Goal: Task Accomplishment & Management: Complete application form

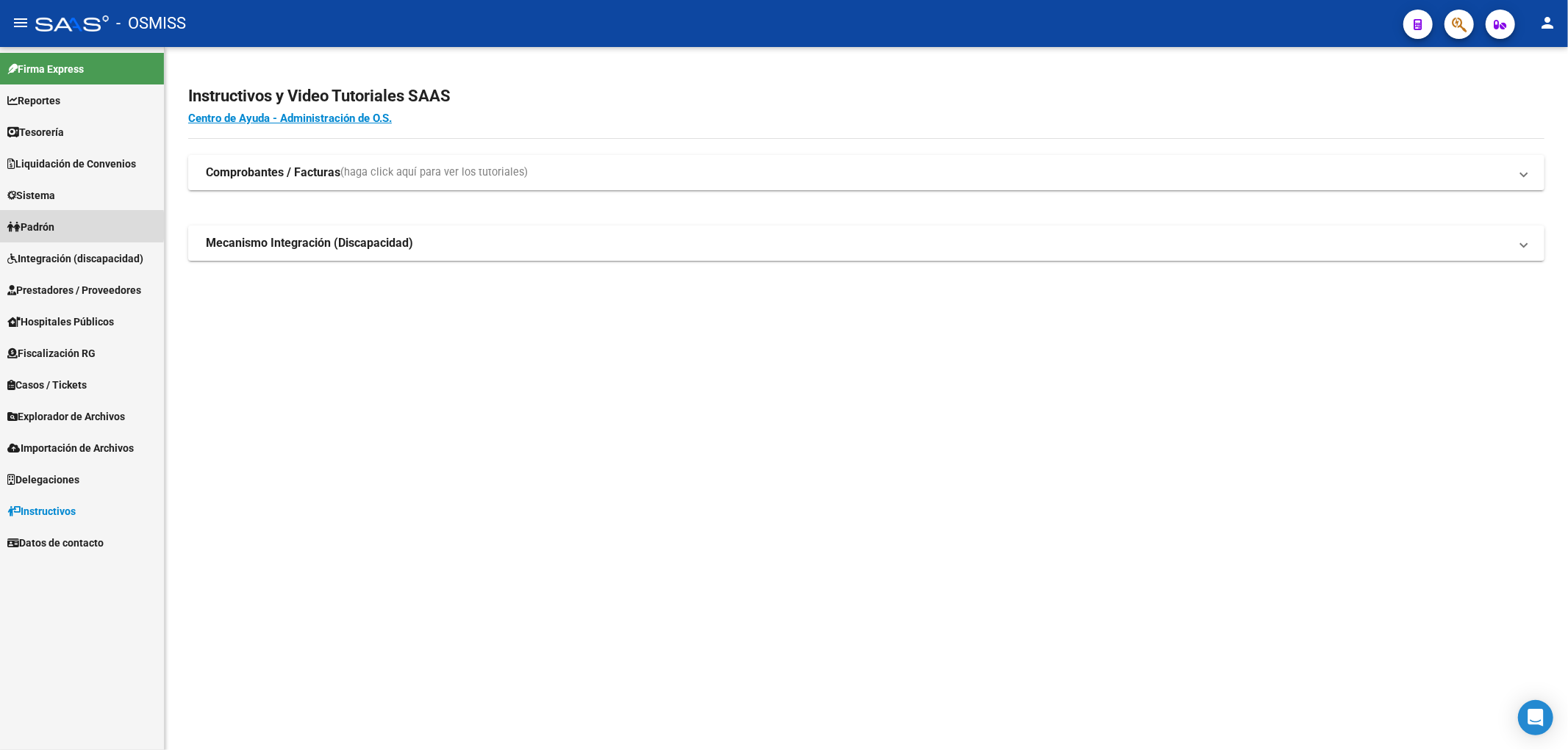
click at [40, 225] on span "Padrón" at bounding box center [31, 227] width 47 height 16
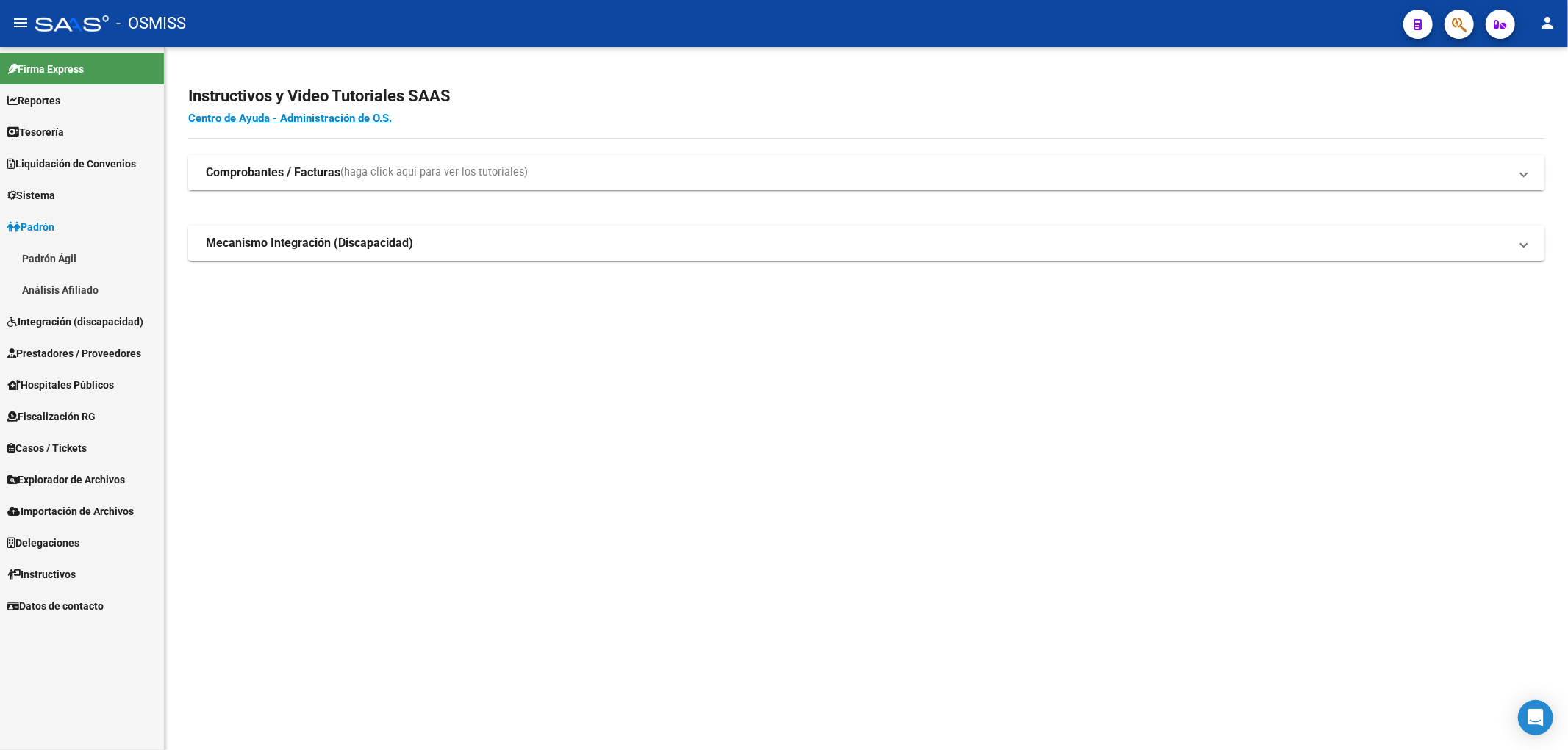
click at [57, 259] on link "Padrón Ágil" at bounding box center [82, 258] width 164 height 32
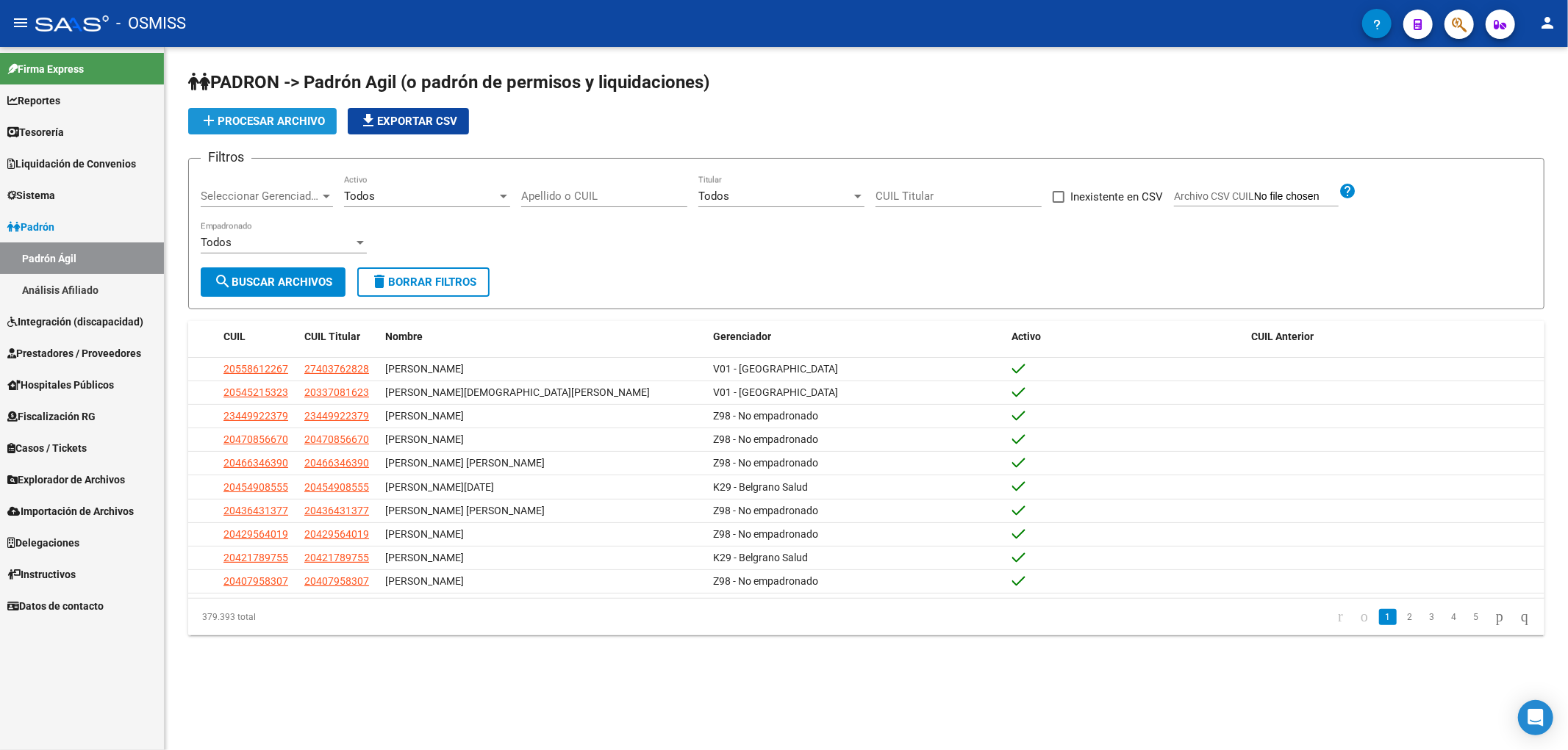
click at [263, 123] on span "add Procesar archivo" at bounding box center [262, 121] width 125 height 13
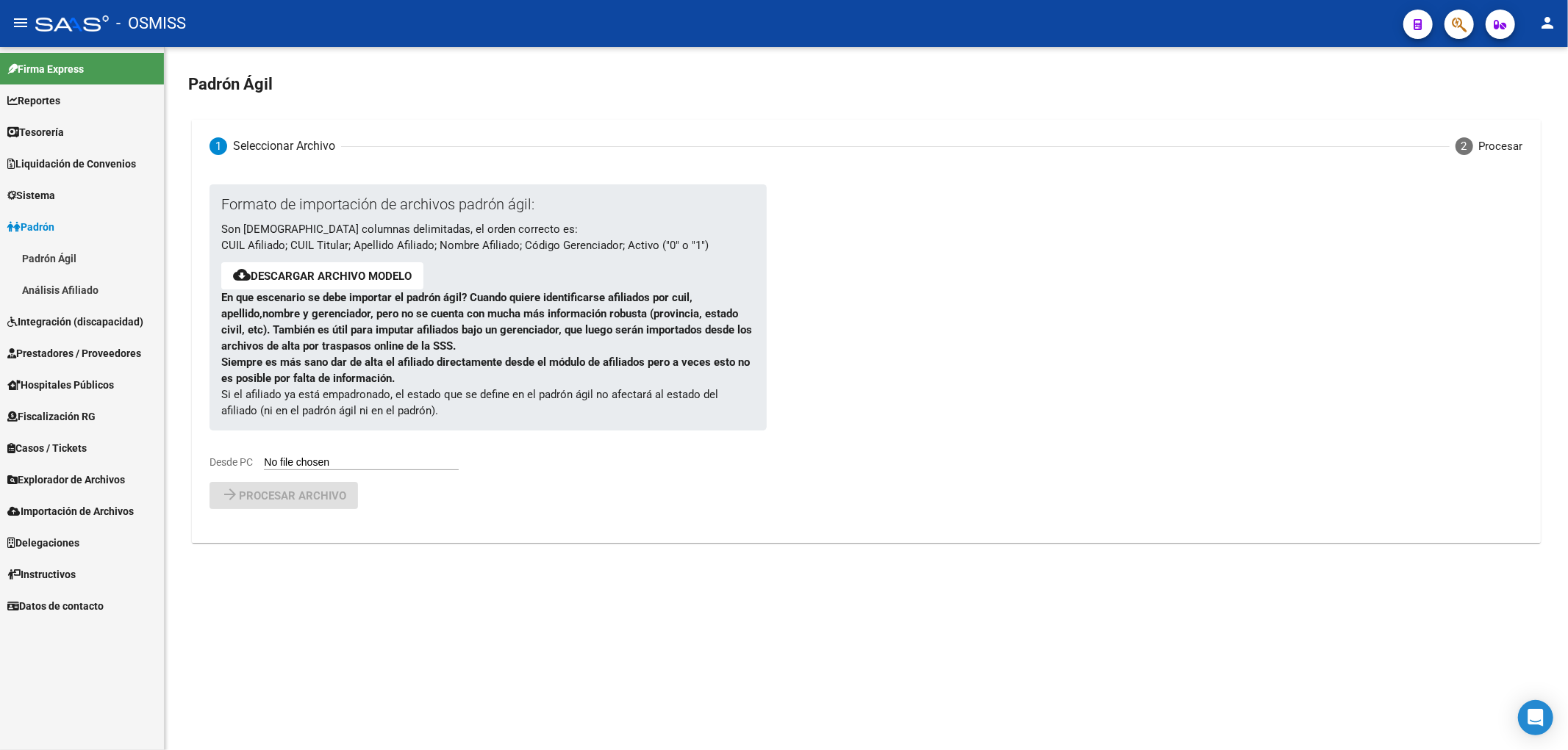
click at [334, 458] on input "Desde PC" at bounding box center [361, 463] width 194 height 14
type input "C:\fakepath\20250819_0.csv"
click at [276, 531] on span "Procesar archivo" at bounding box center [293, 534] width 108 height 13
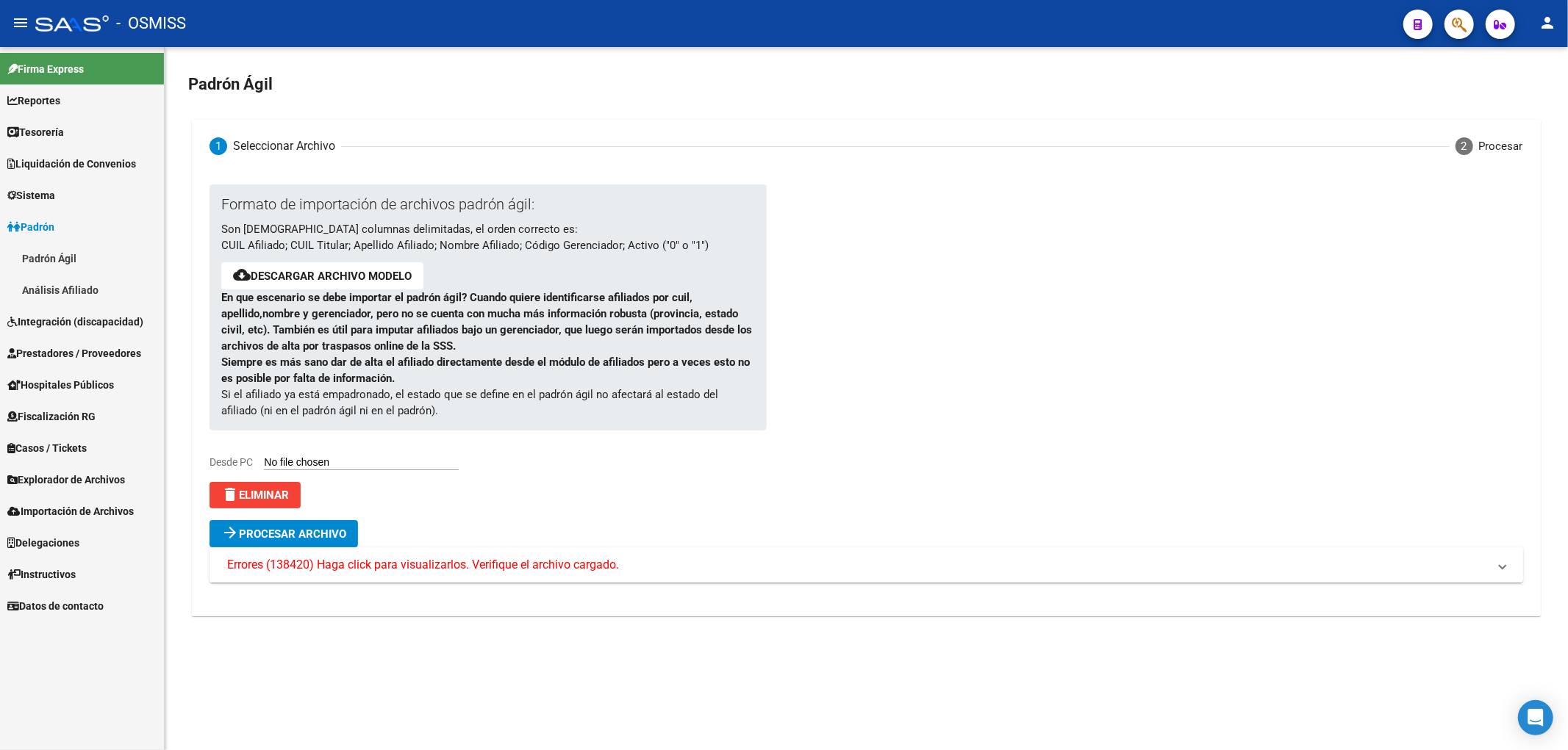
click at [350, 572] on span "Errores (138420) Haga click para visualizarlos. Verifique el archivo cargado." at bounding box center [423, 565] width 392 height 16
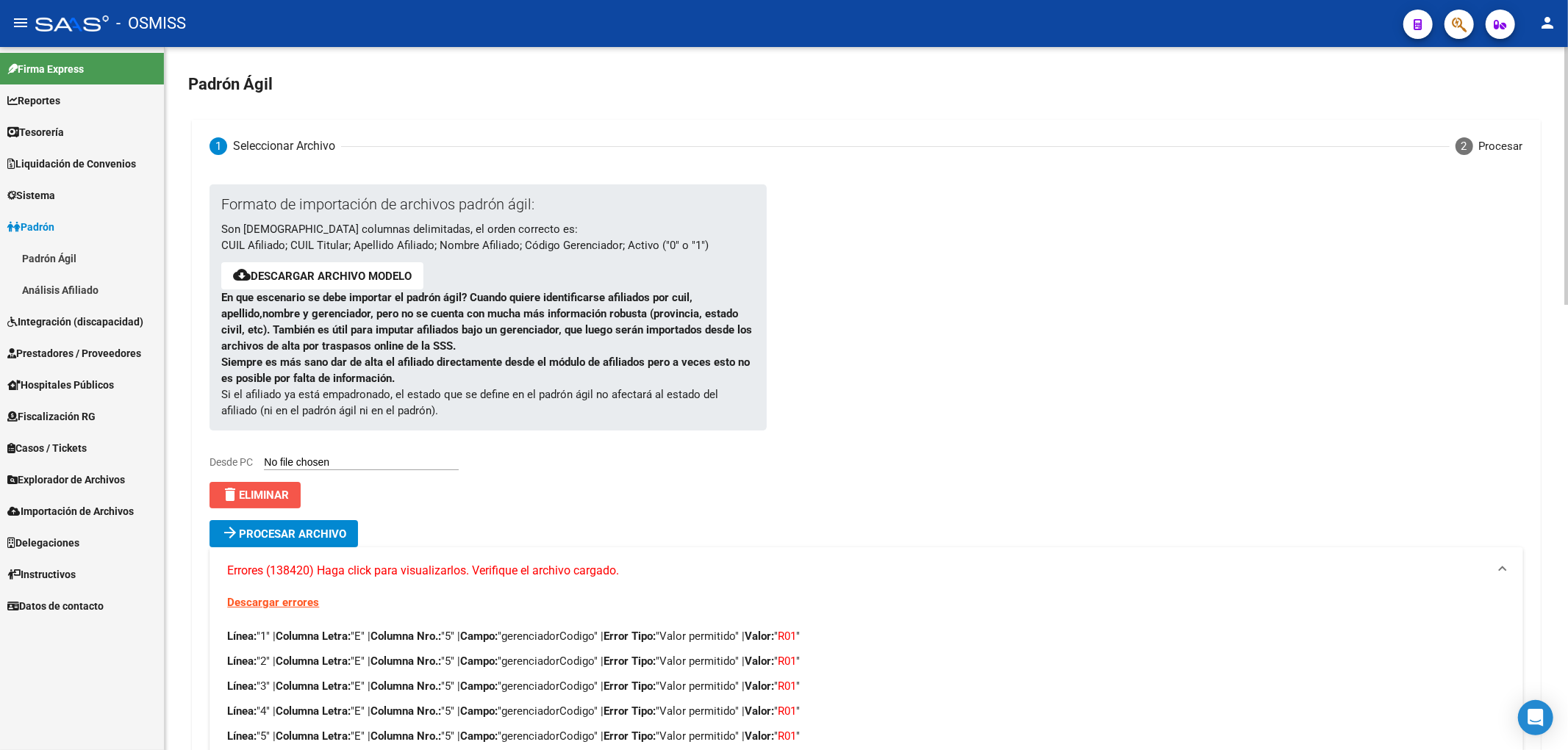
click at [257, 494] on span "delete Eliminar" at bounding box center [255, 495] width 68 height 13
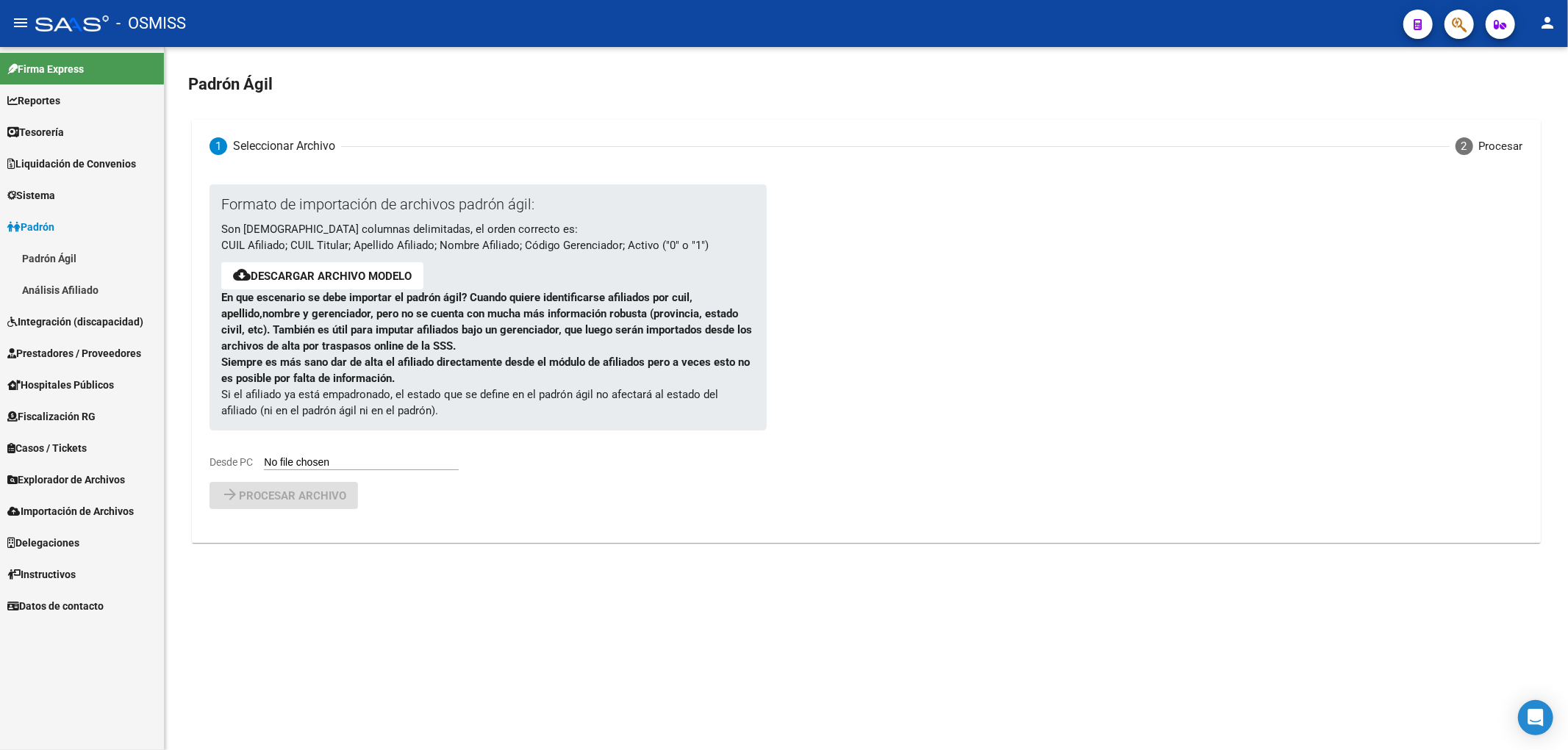
click at [291, 451] on div "Formato de importación de archivos padrón ágil: Son [DEMOGRAPHIC_DATA] columnas…" at bounding box center [476, 327] width 534 height 286
click at [329, 458] on input "Desde PC" at bounding box center [361, 463] width 194 height 14
type input "C:\fakepath\20250819_0.csv"
click at [320, 545] on button "arrow_forward Procesar archivo" at bounding box center [284, 534] width 149 height 27
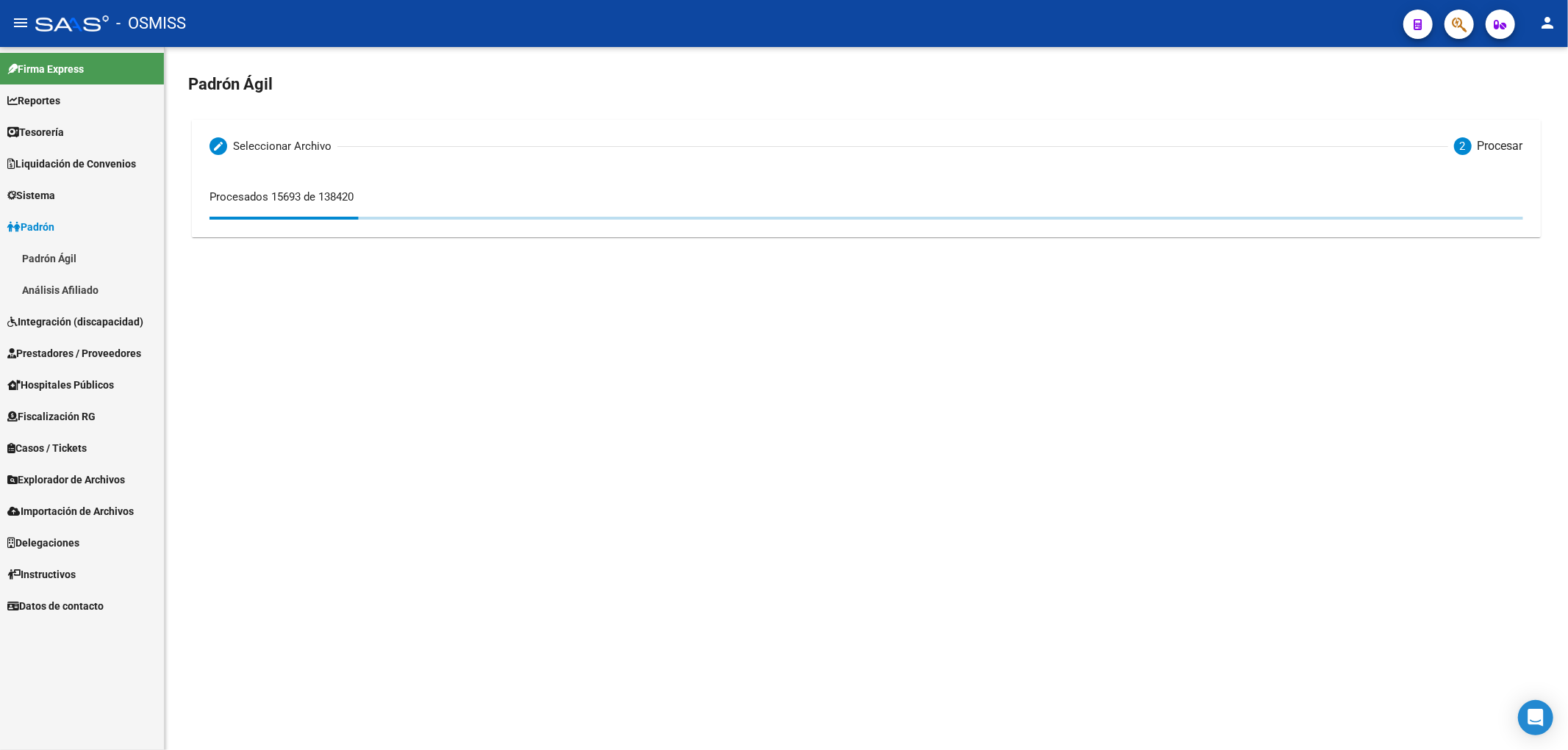
click at [997, 305] on mat-sidenav-content "Padrón Ágil Editable create Seleccionar Archivo 2 Procesar Formato de importaci…" at bounding box center [865, 399] width 1403 height 703
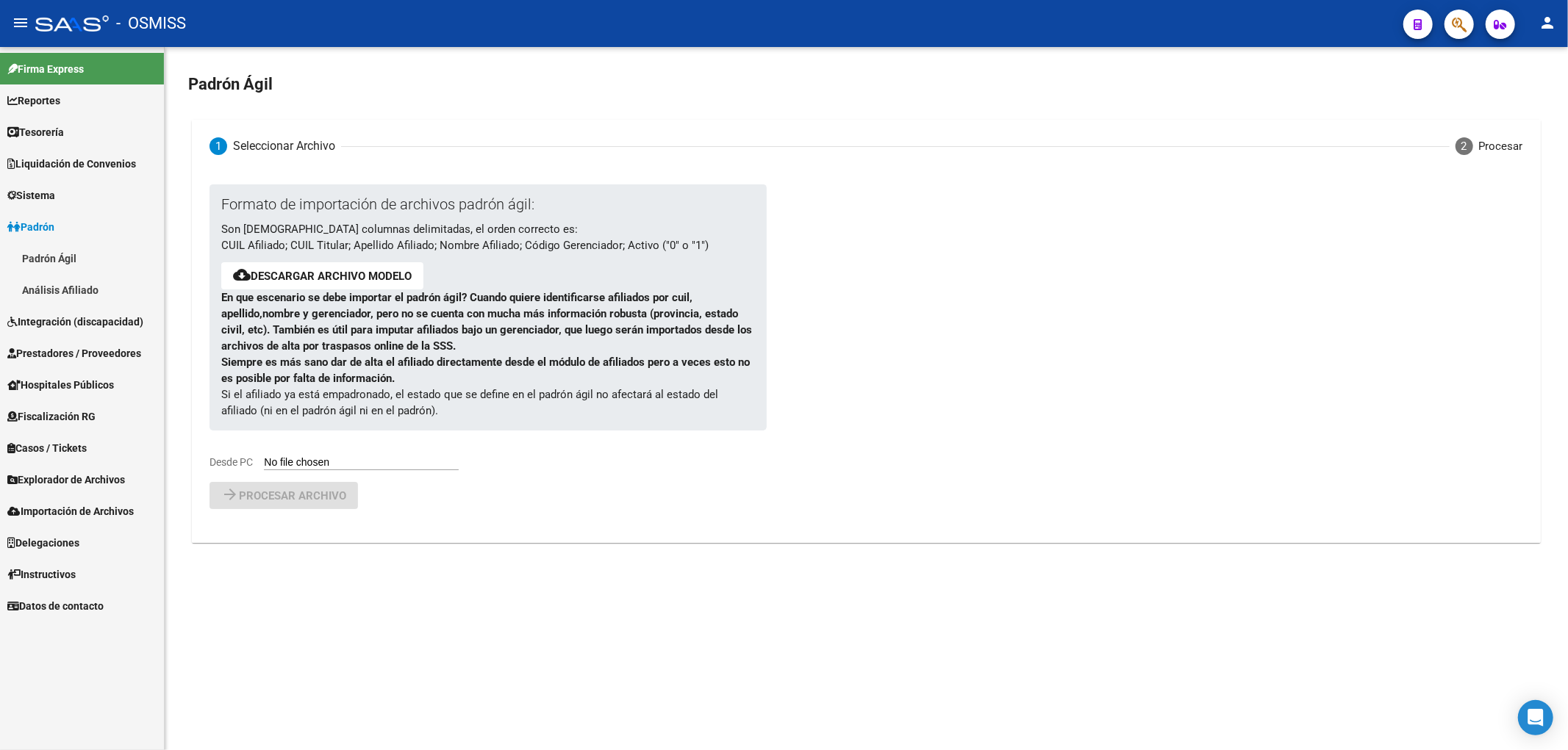
click at [361, 452] on div "Formato de importación de archivos padrón ágil: Son [DEMOGRAPHIC_DATA] columnas…" at bounding box center [476, 327] width 534 height 286
click at [359, 459] on input "Desde PC" at bounding box center [361, 463] width 194 height 14
type input "C:\fakepath\20250819_0.csv"
click at [329, 536] on span "Procesar archivo" at bounding box center [293, 534] width 108 height 13
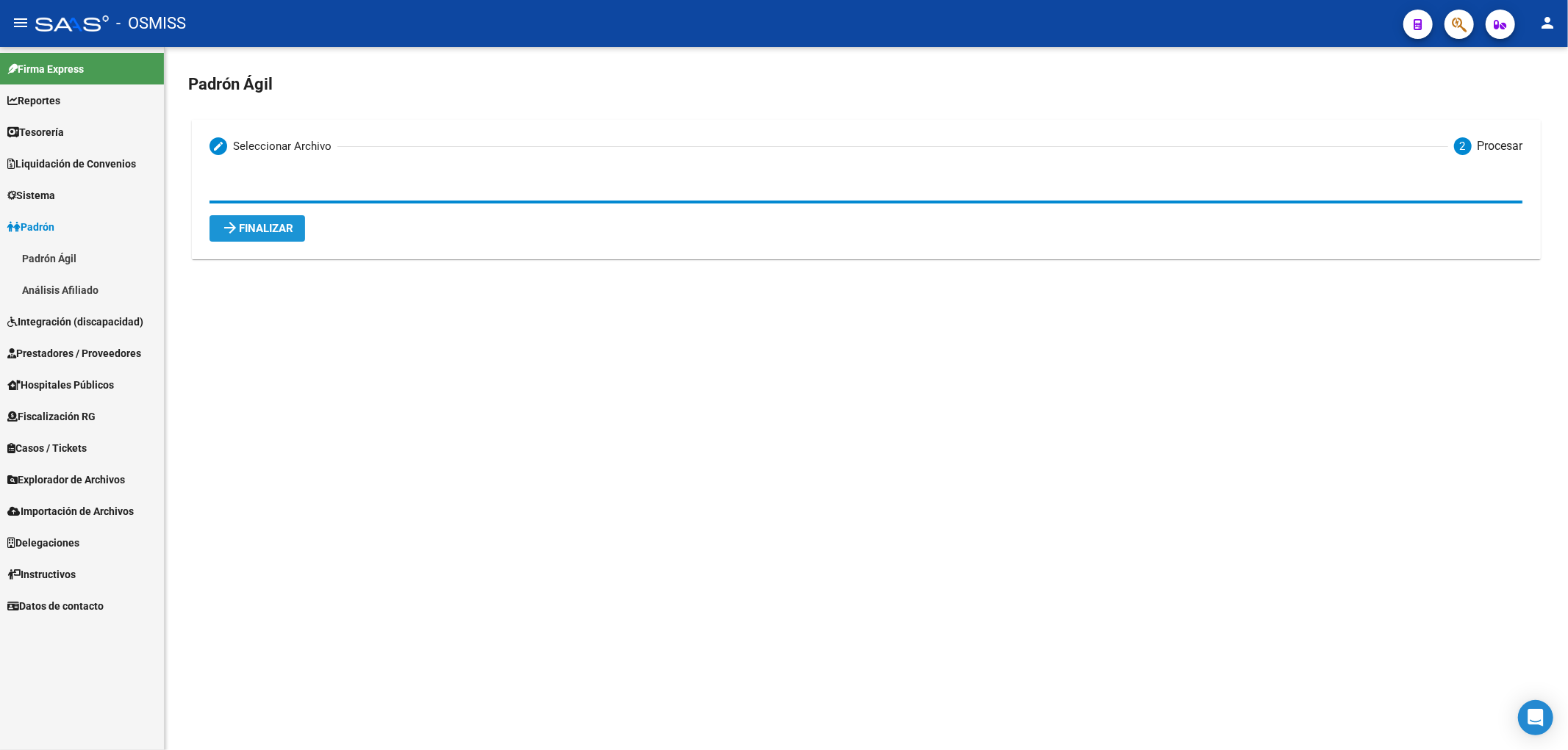
click at [255, 221] on button "arrow_forward Finalizar" at bounding box center [257, 228] width 96 height 26
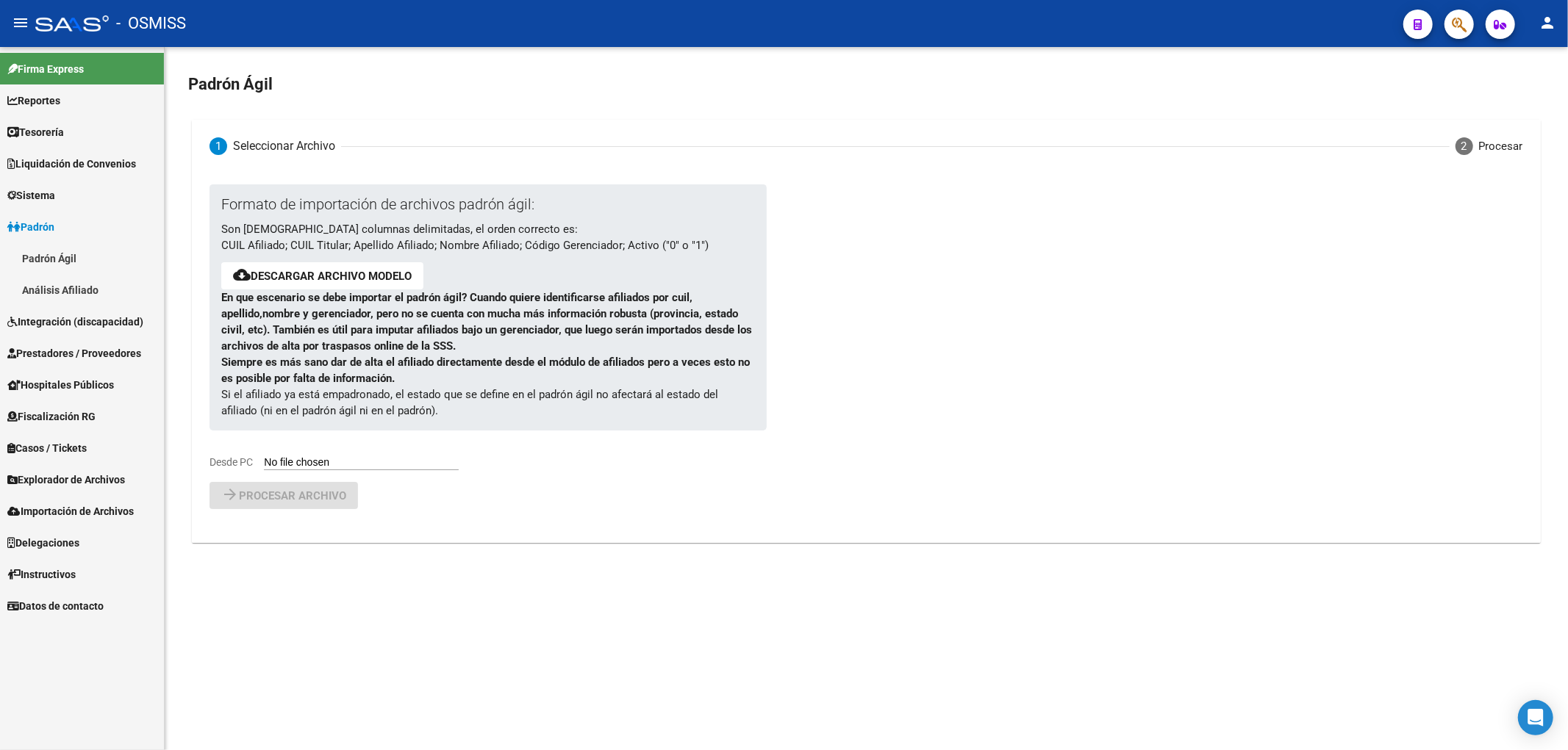
click at [356, 464] on input "Desde PC" at bounding box center [361, 463] width 194 height 14
type input "C:\fakepath\20250819_1.csv"
click at [277, 540] on span "Procesar archivo" at bounding box center [293, 534] width 108 height 13
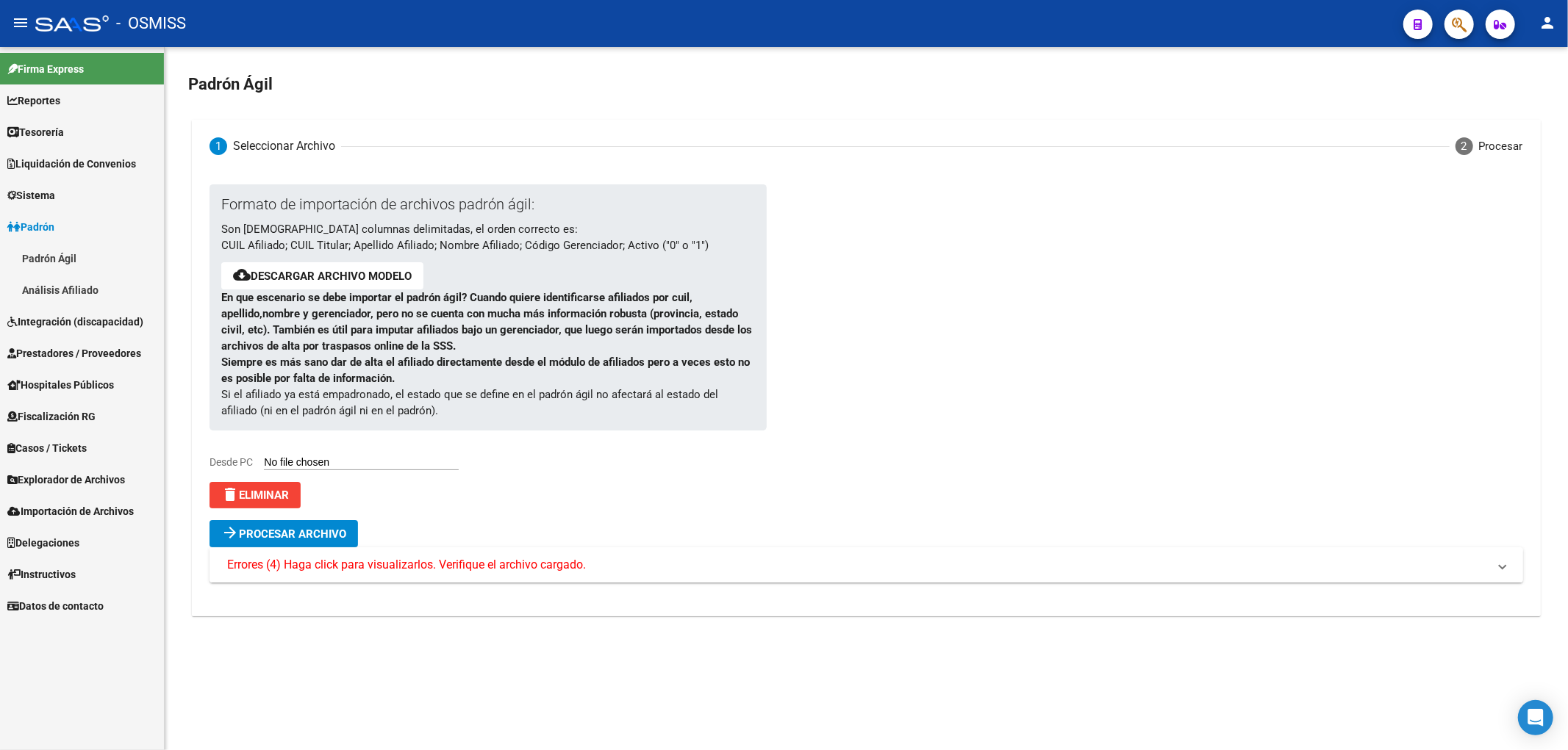
click at [504, 566] on span "Errores (4) Haga click para visualizarlos. Verifique el archivo cargado." at bounding box center [406, 565] width 359 height 16
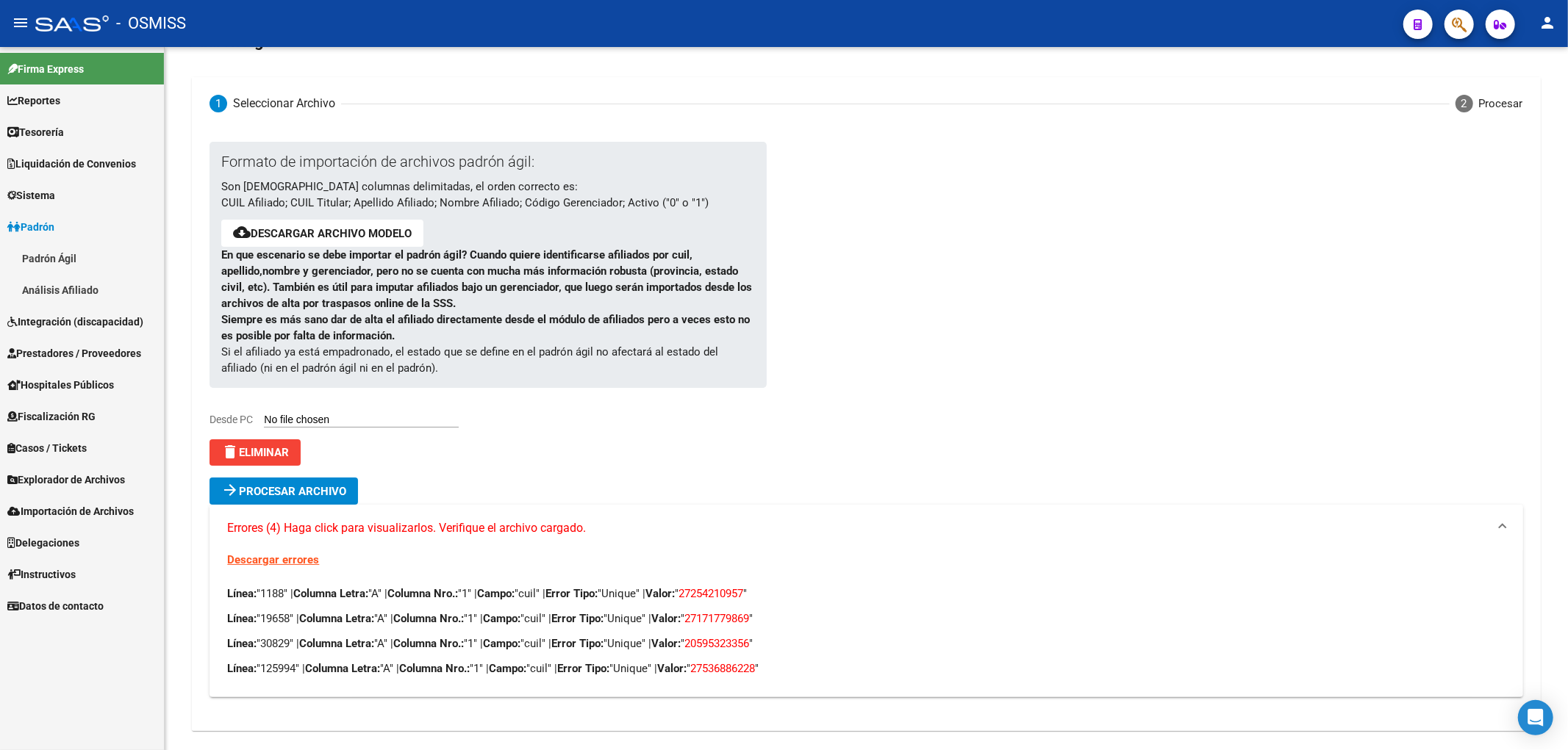
scroll to position [63, 0]
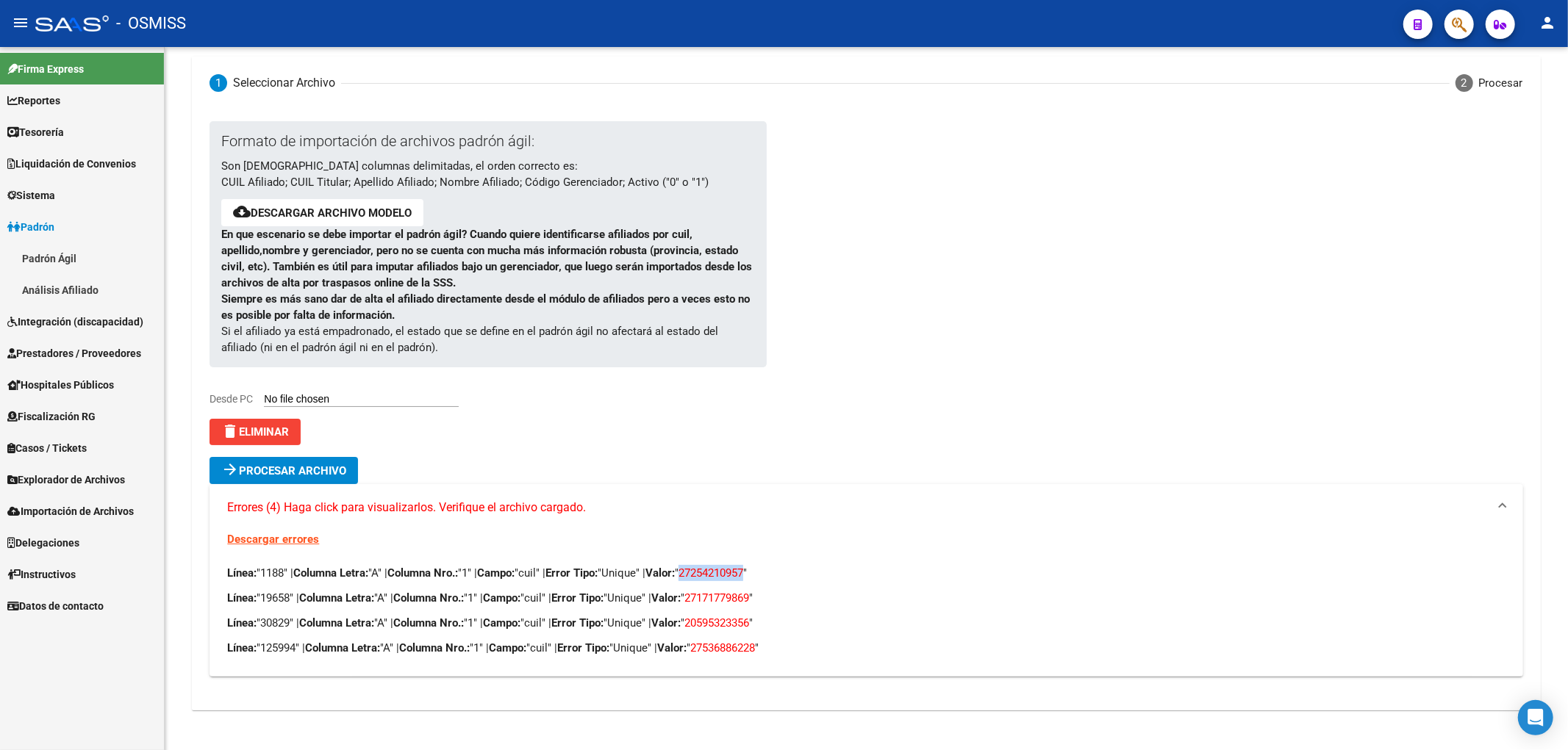
drag, startPoint x: 774, startPoint y: 568, endPoint x: 708, endPoint y: 571, distance: 66.1
click at [708, 571] on span "27254210957" at bounding box center [710, 573] width 65 height 13
copy span "27254210957"
click at [782, 601] on p "Línea: "19658" | Columna Letra: "A" | Columna Nro.: "1" | Campo: "cuil" | Error…" at bounding box center [866, 599] width 1278 height 16
drag, startPoint x: 780, startPoint y: 601, endPoint x: 713, endPoint y: 596, distance: 67.2
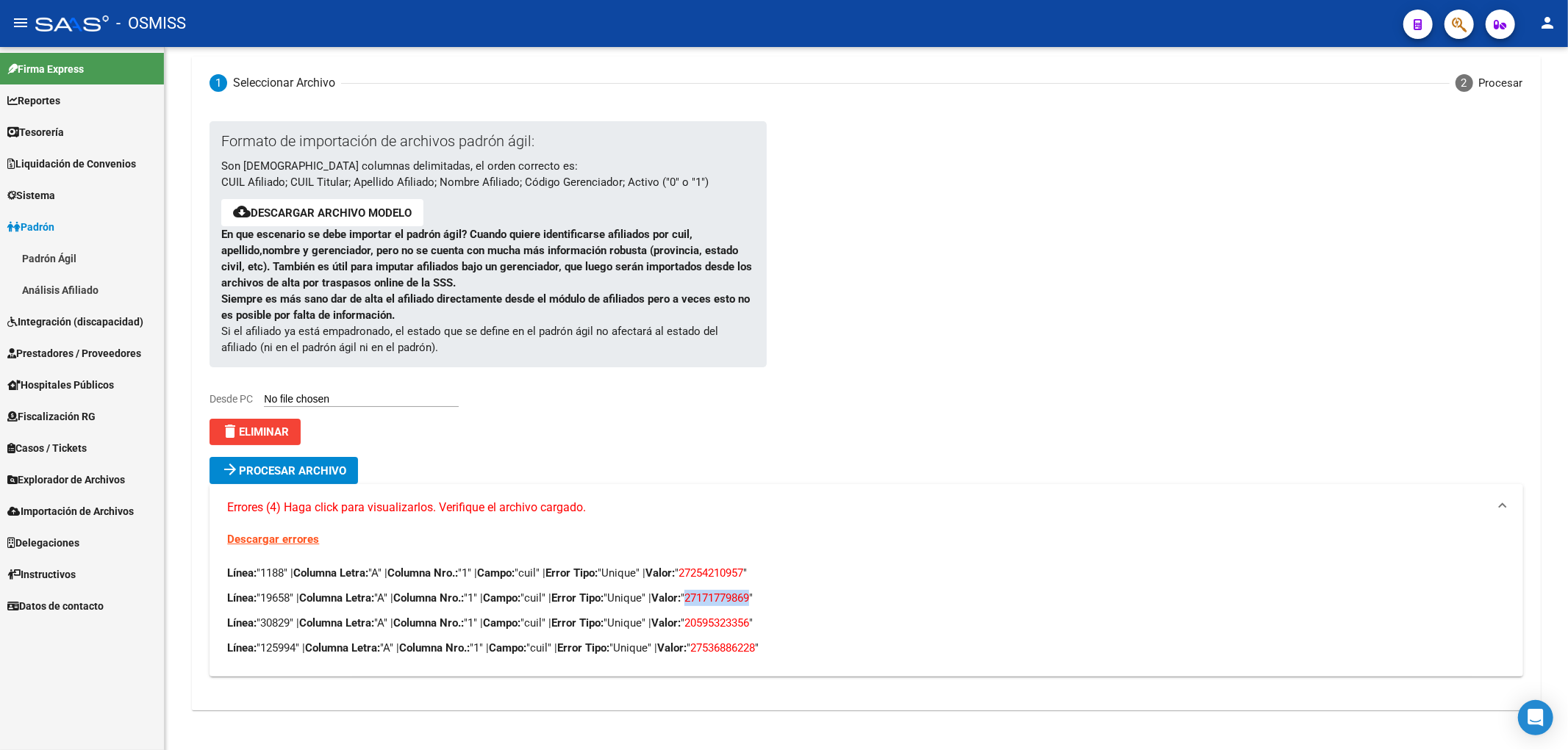
click at [713, 596] on p "Línea: "19658" | Columna Letra: "A" | Columna Nro.: "1" | Campo: "cuil" | Error…" at bounding box center [866, 599] width 1278 height 16
copy span "27171779869"
click at [749, 617] on span "20595323356" at bounding box center [716, 623] width 65 height 13
drag, startPoint x: 781, startPoint y: 625, endPoint x: 716, endPoint y: 622, distance: 65.1
click at [716, 622] on span "20595323356" at bounding box center [716, 623] width 65 height 13
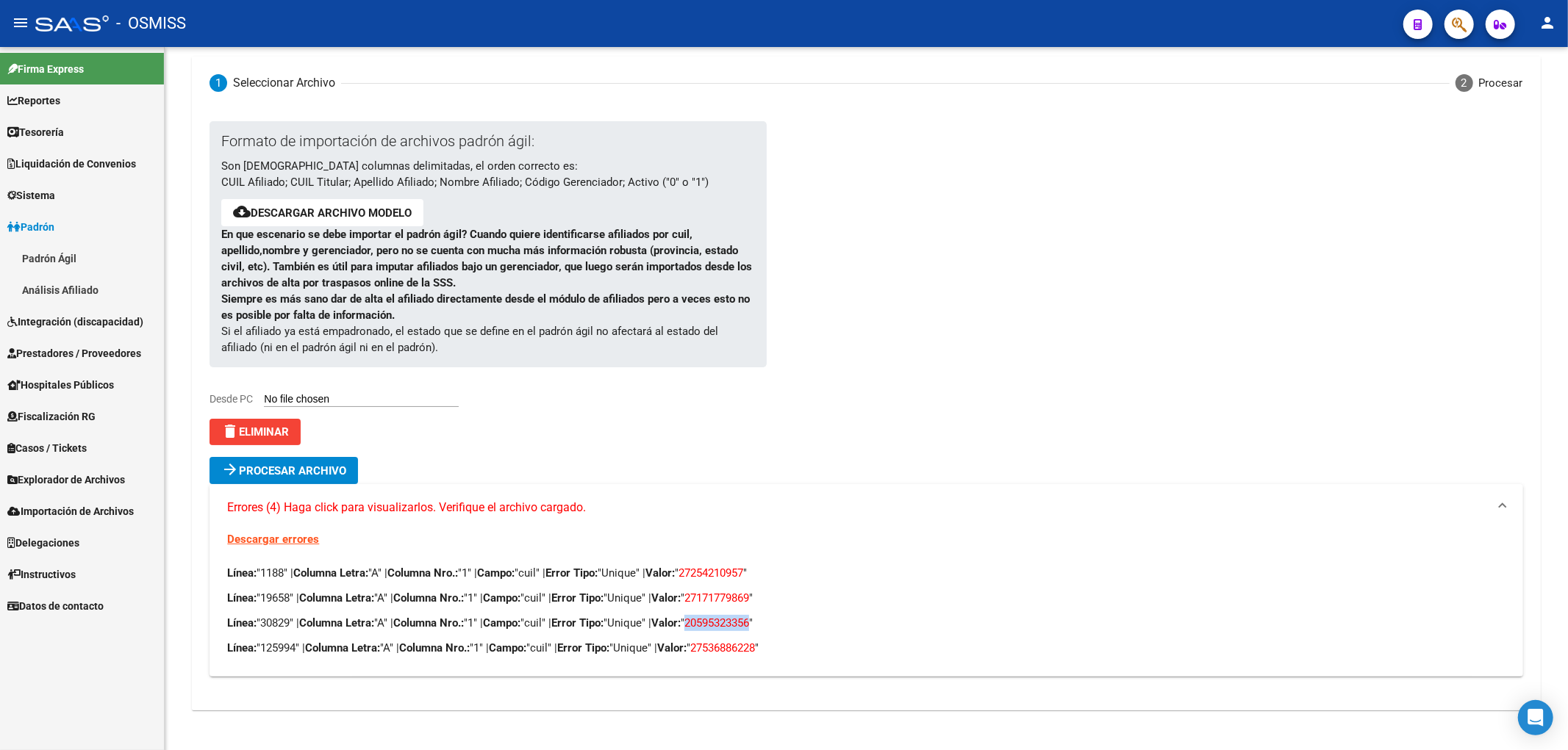
copy span "20595323356"
click at [755, 644] on span "27536886228" at bounding box center [722, 648] width 65 height 13
drag, startPoint x: 788, startPoint y: 645, endPoint x: 722, endPoint y: 648, distance: 66.1
click at [722, 648] on span "27536886228" at bounding box center [722, 648] width 65 height 13
copy span "27536886228"
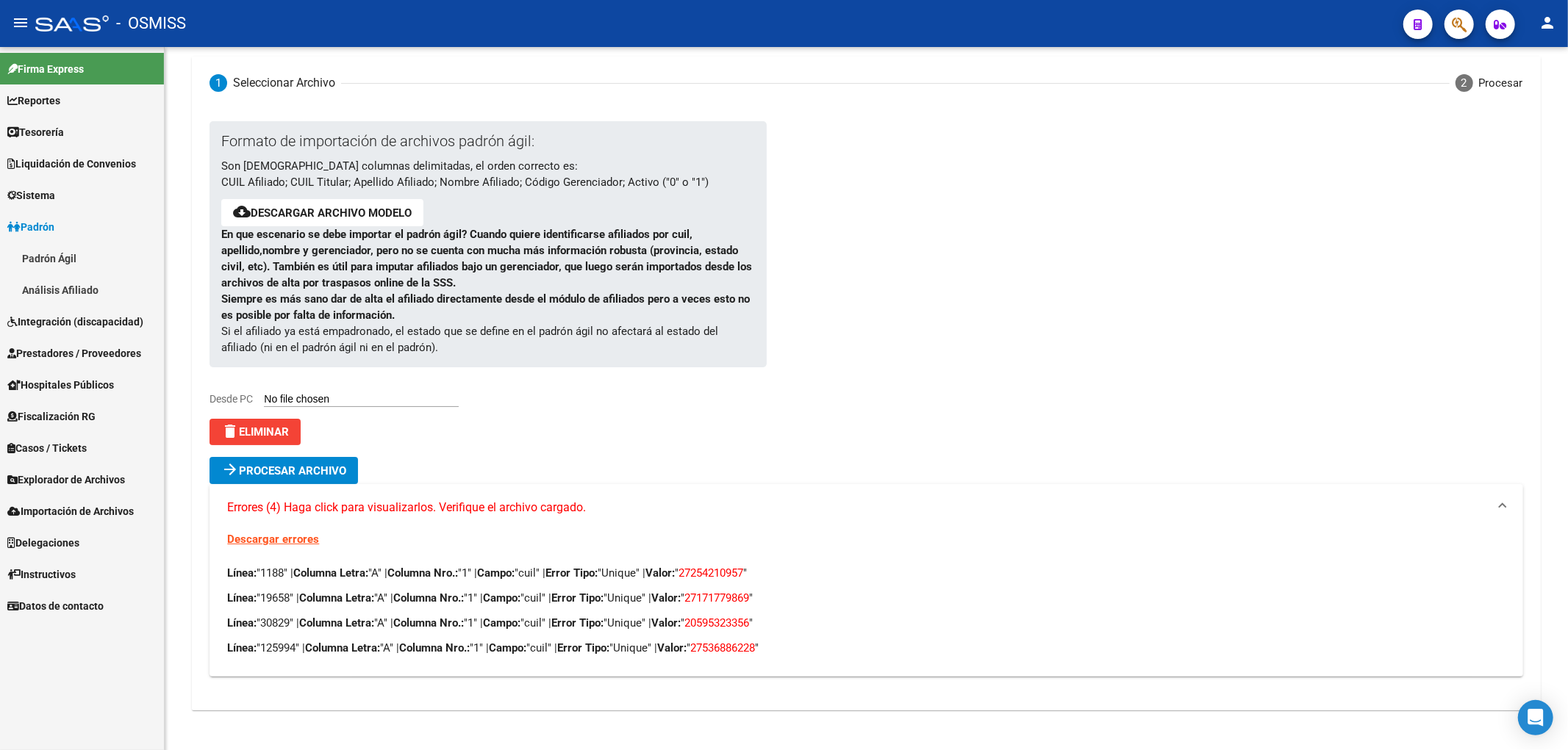
click at [1410, 285] on div at bounding box center [1097, 289] width 663 height 336
click at [269, 437] on span "delete Eliminar" at bounding box center [255, 432] width 68 height 13
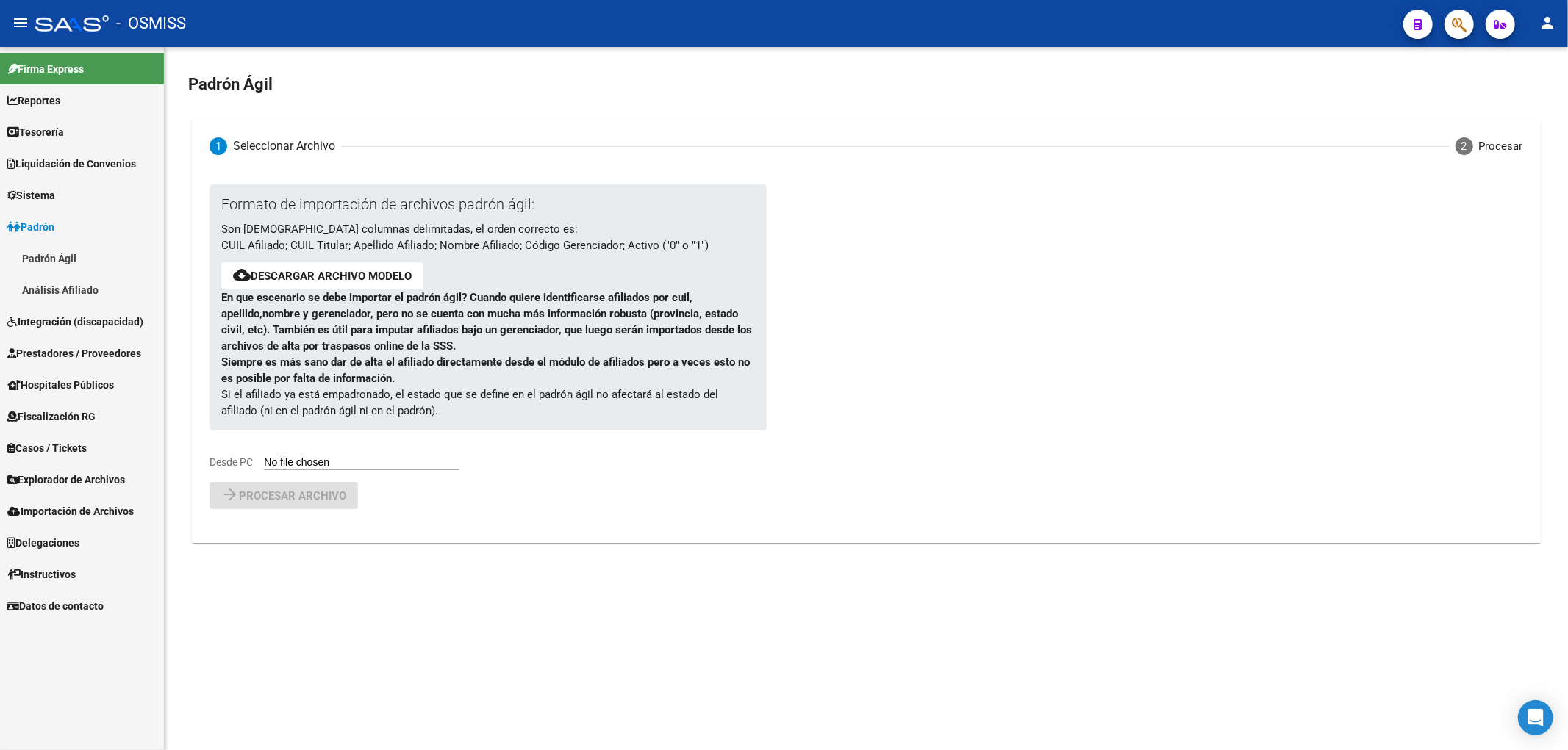
scroll to position [0, 0]
click at [326, 450] on div "Formato de importación de archivos padrón ágil: Son [DEMOGRAPHIC_DATA] columnas…" at bounding box center [476, 327] width 534 height 286
click at [340, 458] on input "Desde PC" at bounding box center [361, 463] width 194 height 14
type input "C:\fakepath\20250819_1.csv"
click at [308, 530] on span "Procesar archivo" at bounding box center [293, 534] width 108 height 13
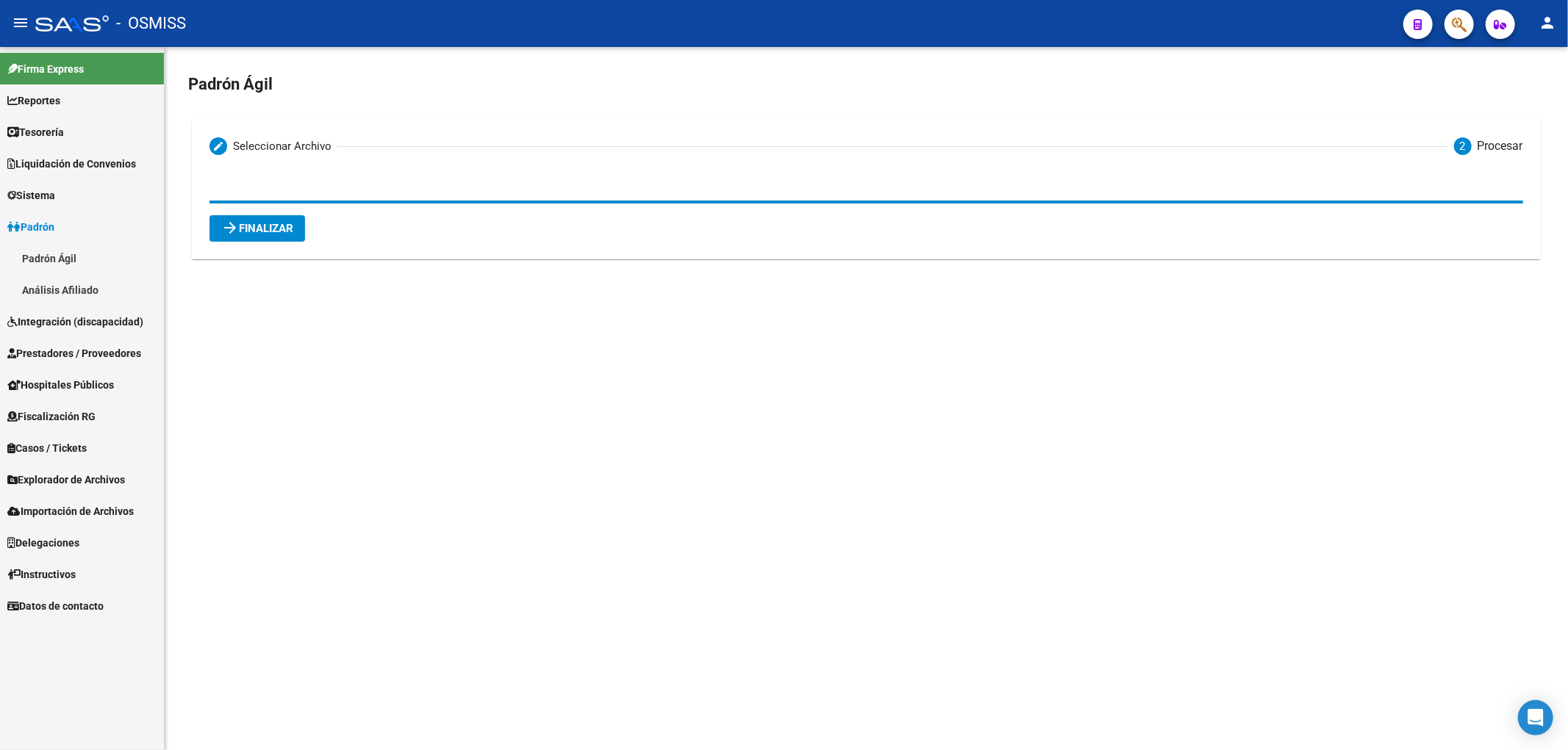
click at [292, 224] on span "arrow_forward Finalizar" at bounding box center [256, 228] width 72 height 13
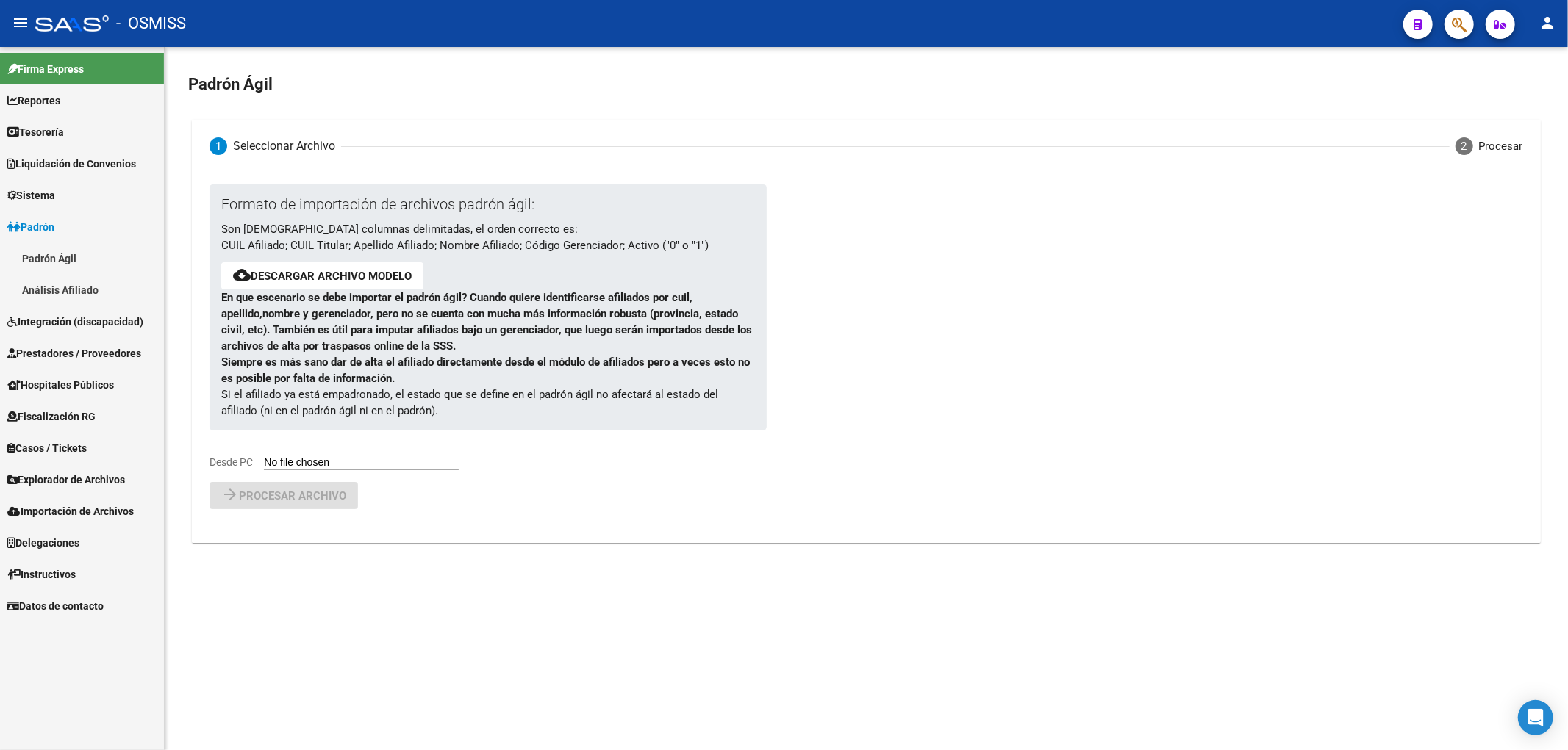
click at [1328, 425] on div at bounding box center [1097, 333] width 663 height 297
click at [70, 254] on link "Padrón Ágil" at bounding box center [82, 258] width 164 height 32
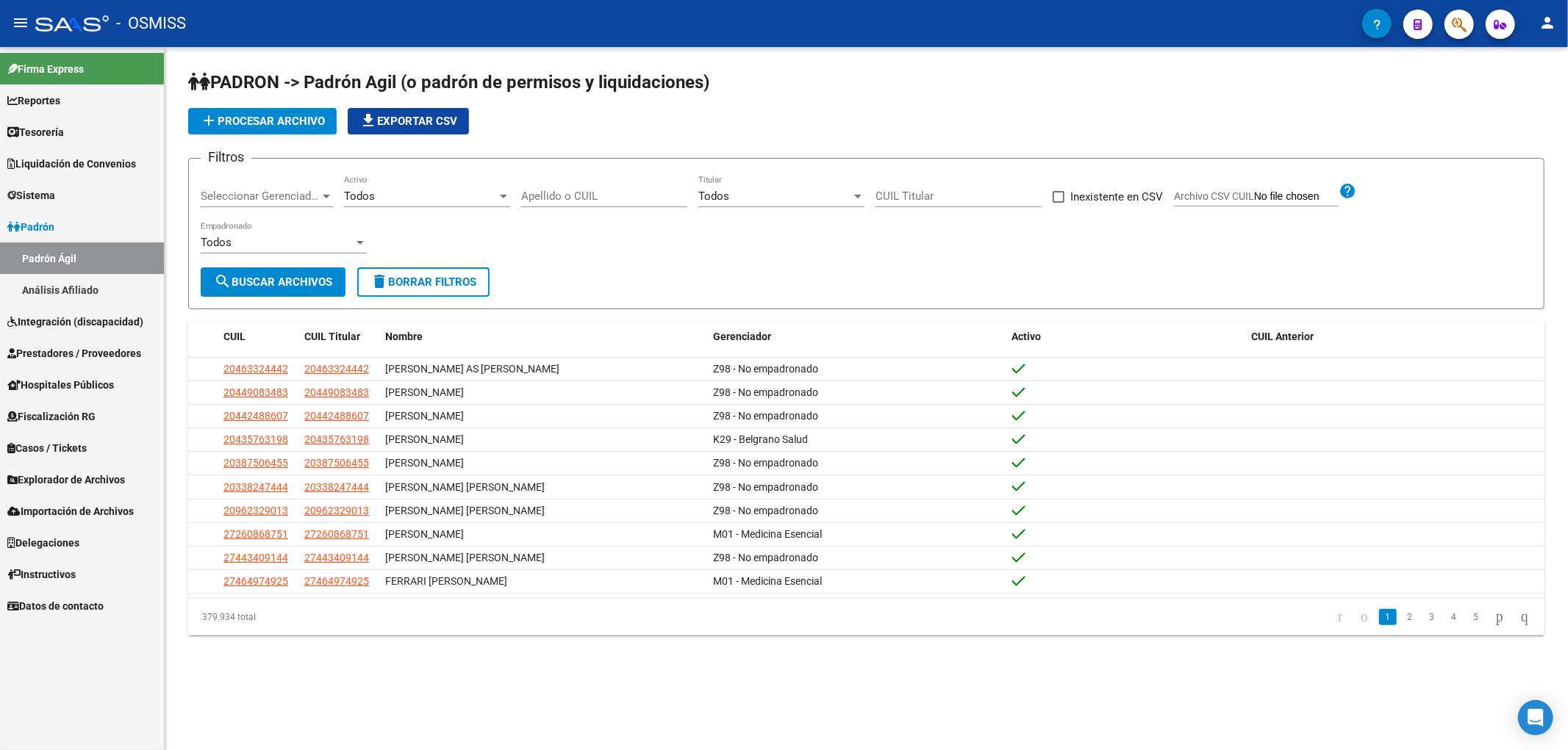
click at [1261, 691] on mat-sidenav-content "PADRON -> Padrón Agil ([PERSON_NAME] de permisos y liquidaciones) add Procesar …" at bounding box center [865, 399] width 1403 height 703
